Goal: Obtain resource: Obtain resource

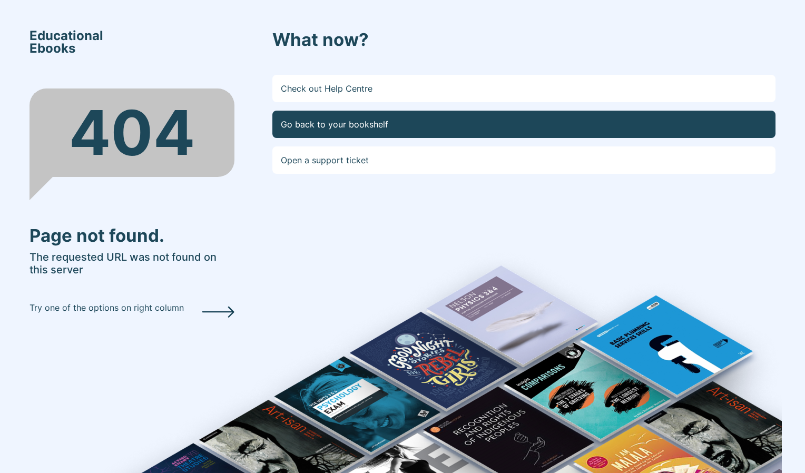
click at [360, 123] on link "Go back to your bookshelf" at bounding box center [523, 124] width 503 height 27
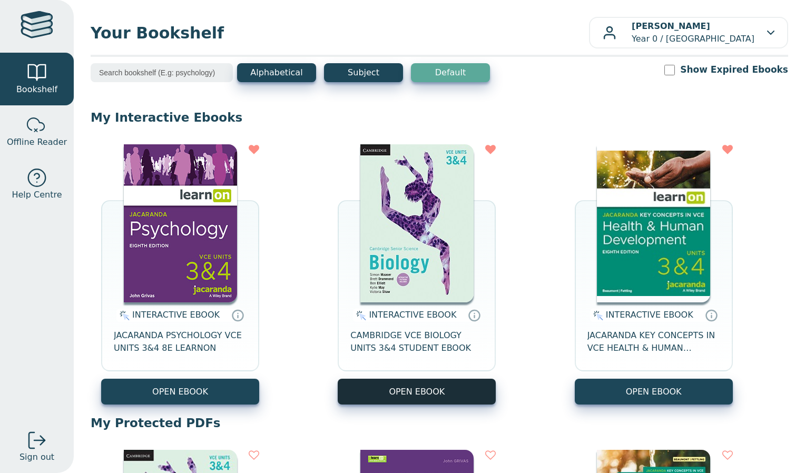
click at [416, 388] on button "OPEN EBOOK" at bounding box center [417, 392] width 158 height 26
click at [425, 391] on button "OPEN EBOOK" at bounding box center [417, 392] width 158 height 26
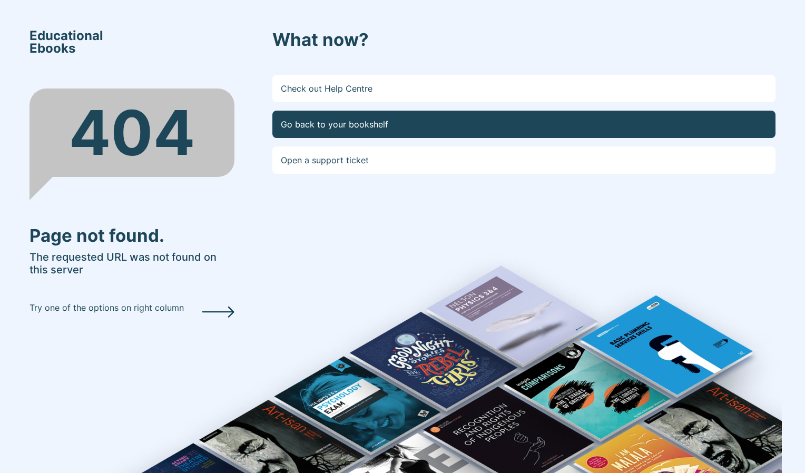
click at [328, 133] on link "Go back to your bookshelf" at bounding box center [523, 124] width 503 height 27
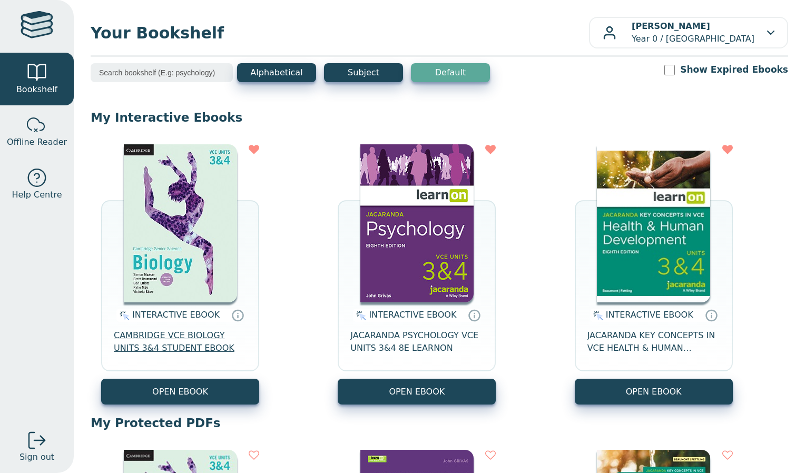
click at [172, 351] on span "CAMBRIDGE VCE BIOLOGY UNITS 3&4 STUDENT EBOOK" at bounding box center [180, 341] width 133 height 25
